Goal: Navigation & Orientation: Find specific page/section

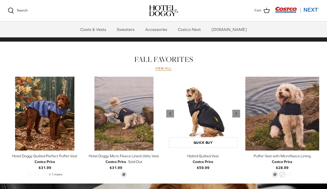
scroll to position [209, 0]
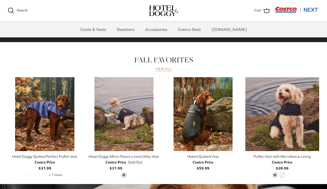
click at [167, 69] on link "View all" at bounding box center [163, 69] width 17 height 4
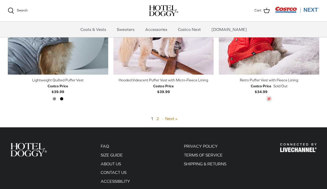
scroll to position [1157, 0]
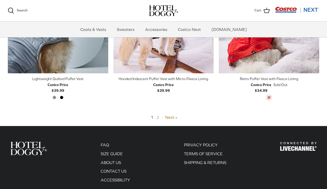
click at [158, 117] on link "2" at bounding box center [158, 117] width 3 height 5
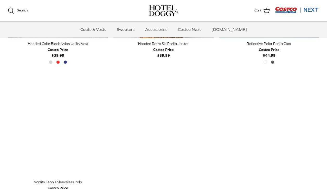
scroll to position [223, 0]
